Goal: Task Accomplishment & Management: Manage account settings

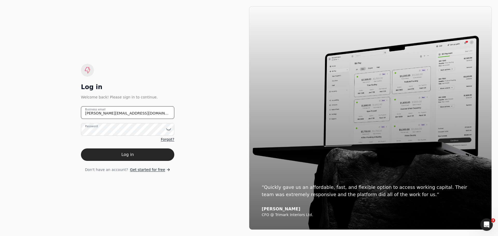
click at [139, 113] on email "[PERSON_NAME][EMAIL_ADDRESS][DOMAIN_NAME]" at bounding box center [127, 112] width 93 height 13
drag, startPoint x: 134, startPoint y: 115, endPoint x: 76, endPoint y: 115, distance: 58.7
click at [76, 115] on div "Log in Welcome back! Please sign in to continue. [PERSON_NAME][EMAIL_ADDRESS][D…" at bounding box center [127, 118] width 243 height 224
type email "[EMAIL_ADDRESS][DOMAIN_NAME]"
click at [169, 130] on icon at bounding box center [168, 129] width 5 height 5
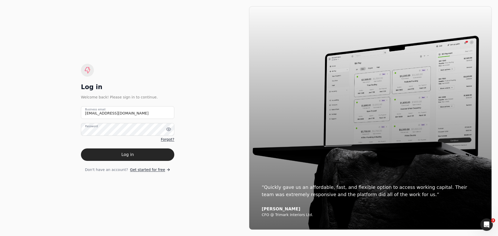
click at [187, 149] on div "Log in Welcome back! Please sign in to continue. [EMAIL_ADDRESS][DOMAIN_NAME] B…" at bounding box center [127, 118] width 243 height 224
click at [135, 157] on button "Log in" at bounding box center [127, 155] width 93 height 12
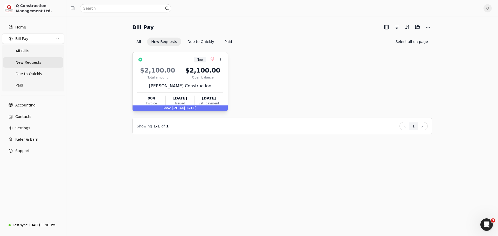
click at [218, 81] on div "$2,100.00 Total amount $2,100.00 Open balance [PERSON_NAME] Construction 004 In…" at bounding box center [180, 85] width 86 height 44
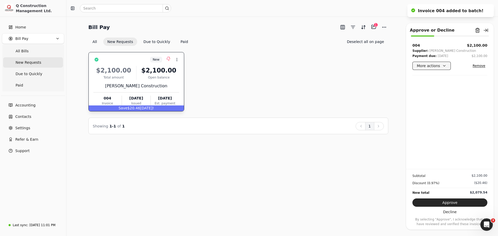
click at [444, 67] on button "More actions" at bounding box center [432, 66] width 38 height 8
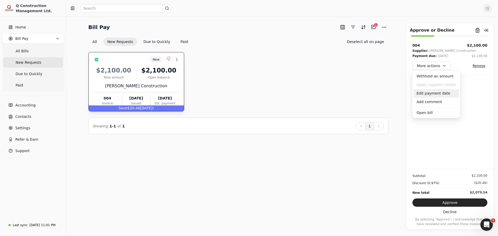
click at [427, 95] on div "Edit payment date" at bounding box center [437, 93] width 46 height 9
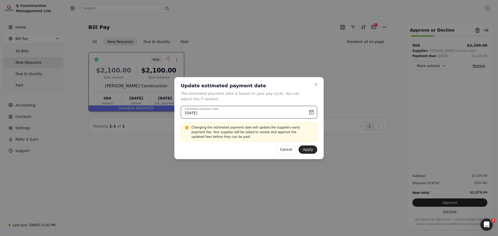
click at [313, 113] on input "[DATE]" at bounding box center [249, 112] width 137 height 13
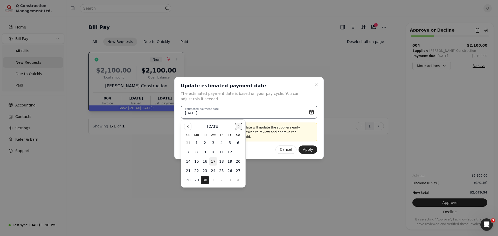
click at [239, 127] on button "Go to the Next Month" at bounding box center [238, 126] width 7 height 7
click at [197, 160] on button "13" at bounding box center [197, 162] width 8 height 8
type input "[DATE]"
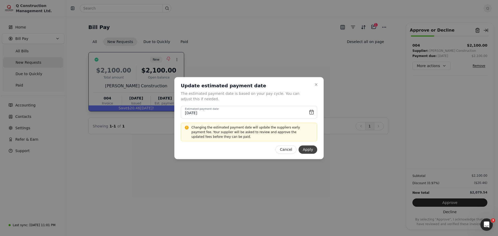
click at [311, 152] on button "Apply" at bounding box center [308, 150] width 19 height 8
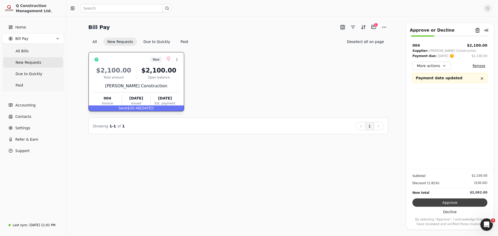
click at [448, 202] on button "Approve" at bounding box center [450, 203] width 75 height 8
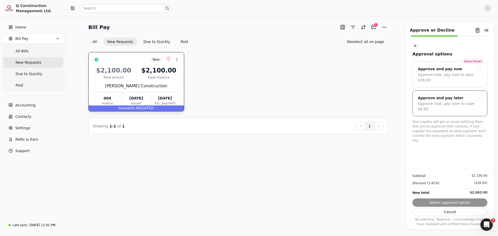
click at [480, 95] on div at bounding box center [480, 97] width 5 height 5
click at [450, 205] on button "Submit approval" at bounding box center [450, 203] width 75 height 8
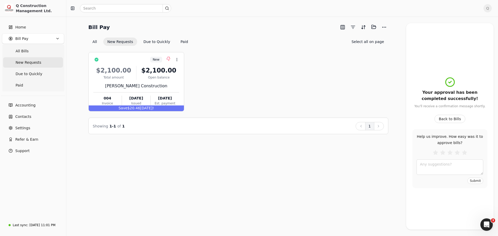
click at [257, 58] on div "New Context Menu Button $2,100.00 Total amount $2,100.00 Open balance [PERSON_N…" at bounding box center [239, 81] width 300 height 59
click at [487, 9] on span "Q" at bounding box center [488, 8] width 8 height 8
click at [454, 41] on span "Sign Out" at bounding box center [452, 43] width 16 height 5
